Goal: Task Accomplishment & Management: Use online tool/utility

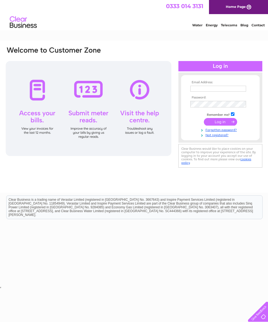
click at [235, 91] on input "text" at bounding box center [218, 89] width 56 height 6
type input "lovebeautybylaura@gmail.com"
click at [222, 126] on input "submit" at bounding box center [220, 122] width 33 height 8
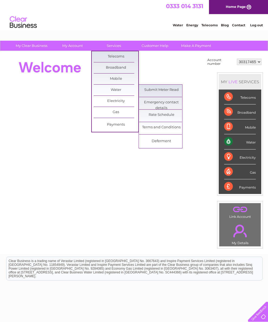
click at [170, 89] on link "Submit Meter Read" at bounding box center [161, 90] width 45 height 11
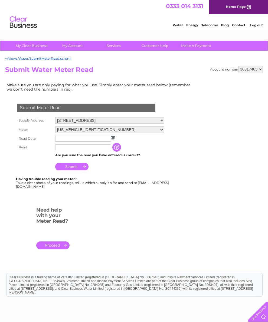
click at [104, 141] on input "text" at bounding box center [83, 138] width 56 height 6
click at [113, 142] on td at bounding box center [110, 138] width 112 height 9
click at [91, 141] on input "text" at bounding box center [83, 138] width 56 height 6
click at [112, 140] on img at bounding box center [114, 138] width 4 height 4
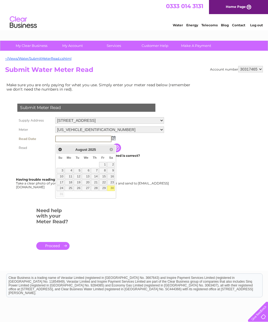
click at [112, 191] on link "30" at bounding box center [111, 187] width 8 height 5
type input "2025/08/30"
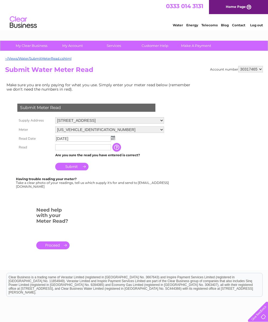
click at [98, 150] on input "text" at bounding box center [83, 147] width 56 height 6
type input "00020"
click at [78, 169] on input "Submit" at bounding box center [71, 167] width 33 height 8
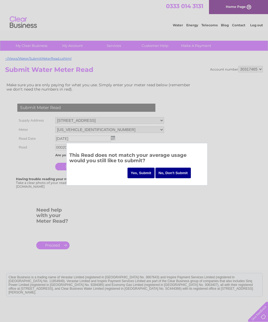
click at [139, 171] on input "Yes, Submit" at bounding box center [141, 172] width 27 height 11
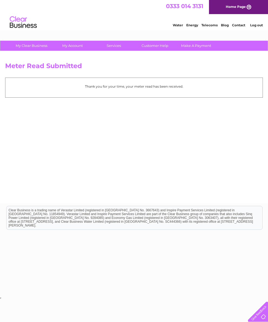
click at [258, 27] on link "Log out" at bounding box center [256, 25] width 13 height 4
